Goal: Use online tool/utility: Utilize a website feature to perform a specific function

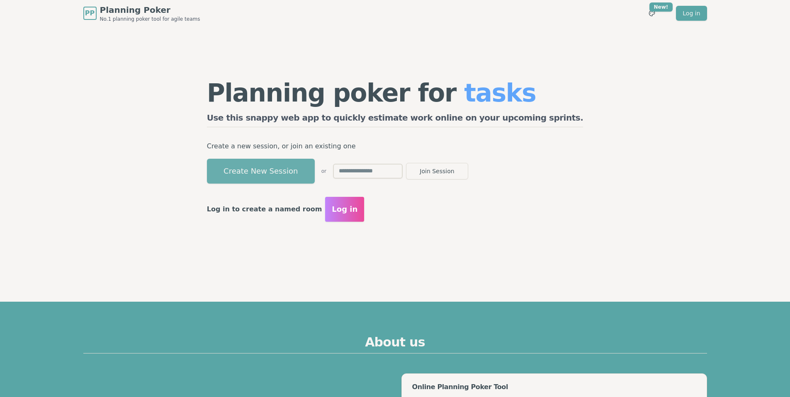
click at [308, 160] on button "Create New Session" at bounding box center [261, 171] width 108 height 25
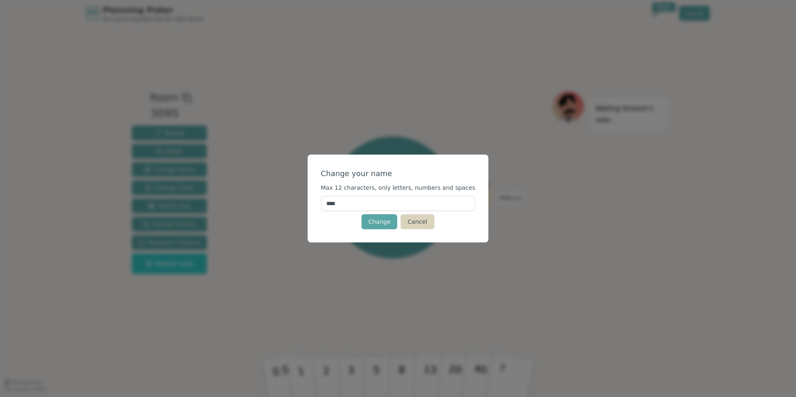
click at [407, 222] on button "Cancel" at bounding box center [418, 221] width 34 height 15
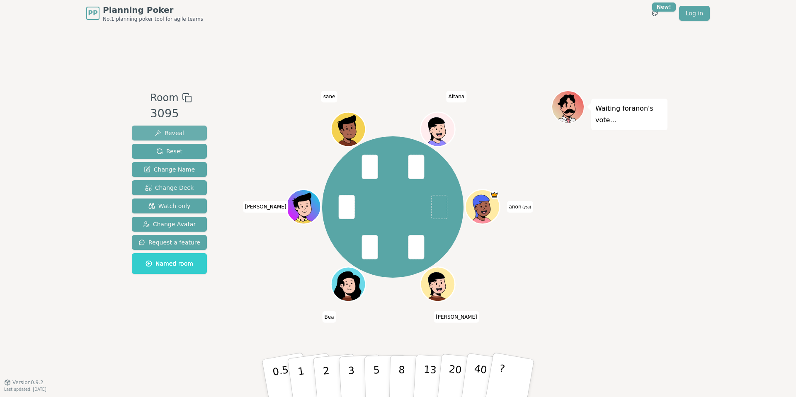
click at [156, 127] on button "Reveal" at bounding box center [169, 133] width 75 height 15
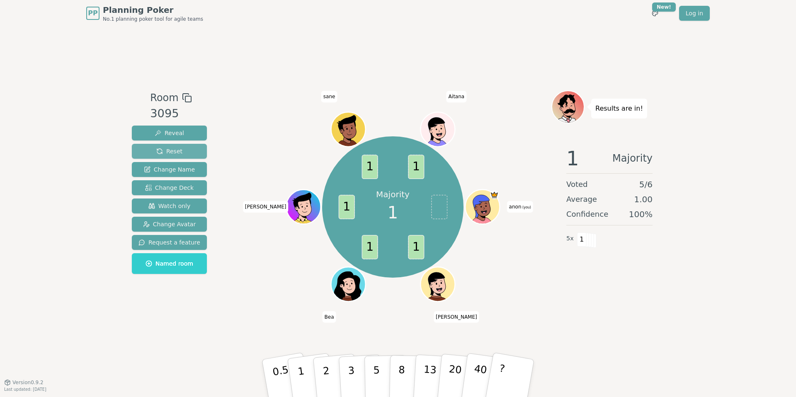
click at [178, 149] on span "Reset" at bounding box center [169, 151] width 26 height 8
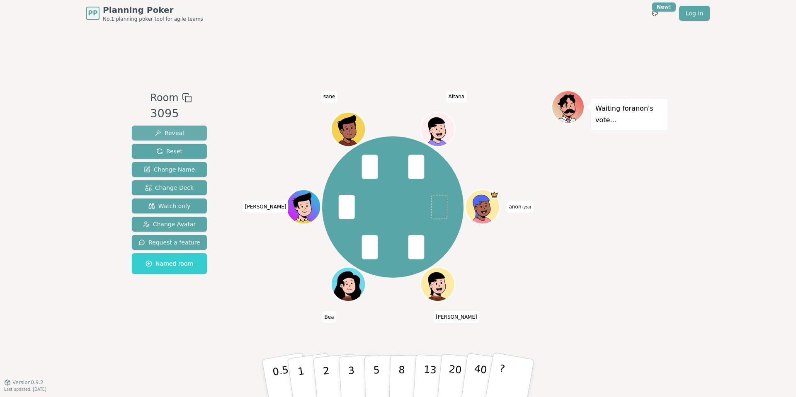
click at [191, 135] on button "Reveal" at bounding box center [169, 133] width 75 height 15
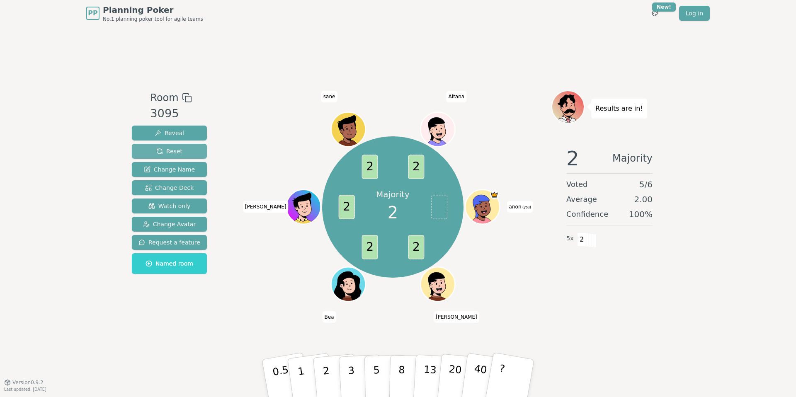
click at [174, 149] on span "Reset" at bounding box center [169, 151] width 26 height 8
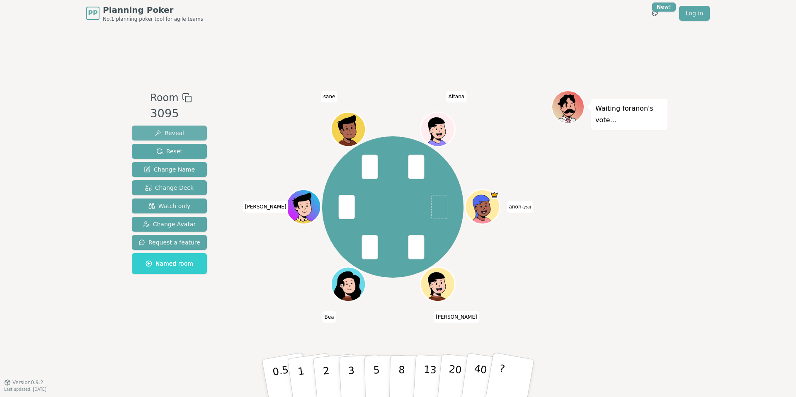
click at [174, 132] on span "Reveal" at bounding box center [169, 133] width 29 height 8
